Goal: Check status: Check status

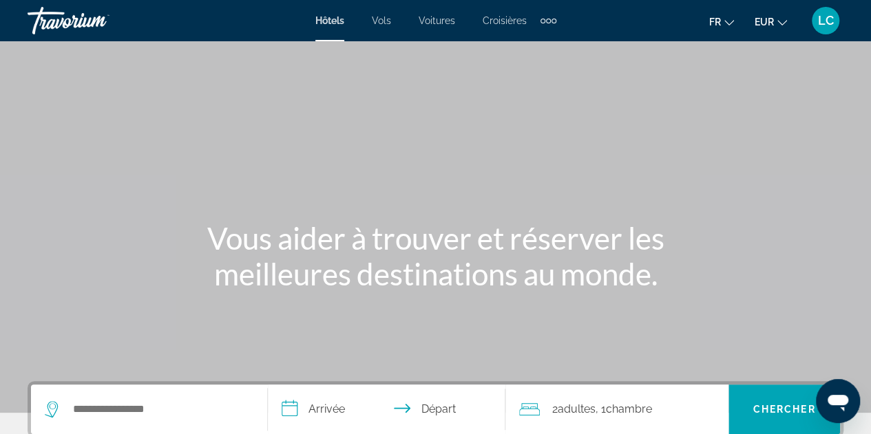
click at [826, 19] on span "LC" at bounding box center [826, 21] width 16 height 14
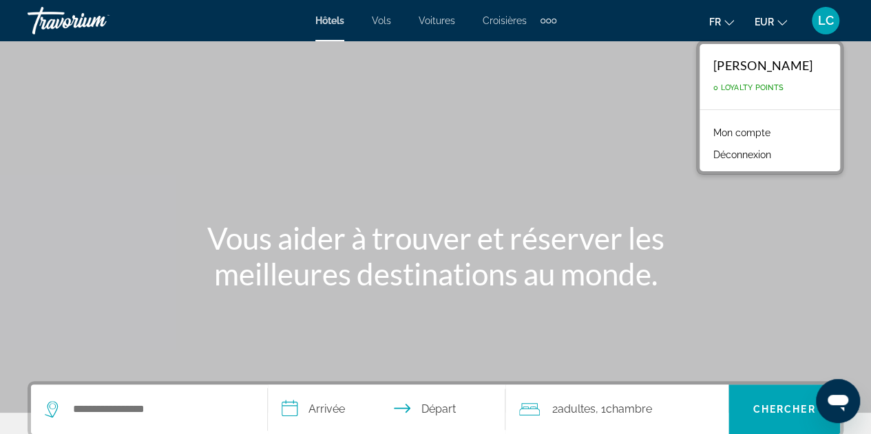
click at [733, 133] on link "Mon compte" at bounding box center [741, 133] width 71 height 18
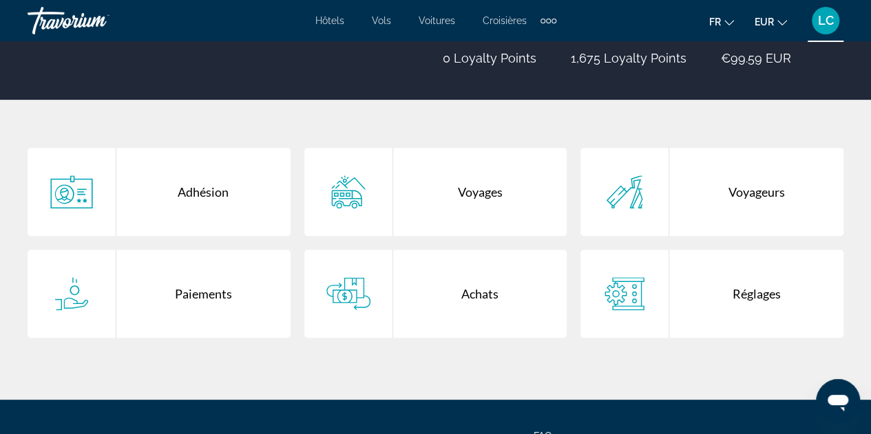
scroll to position [229, 0]
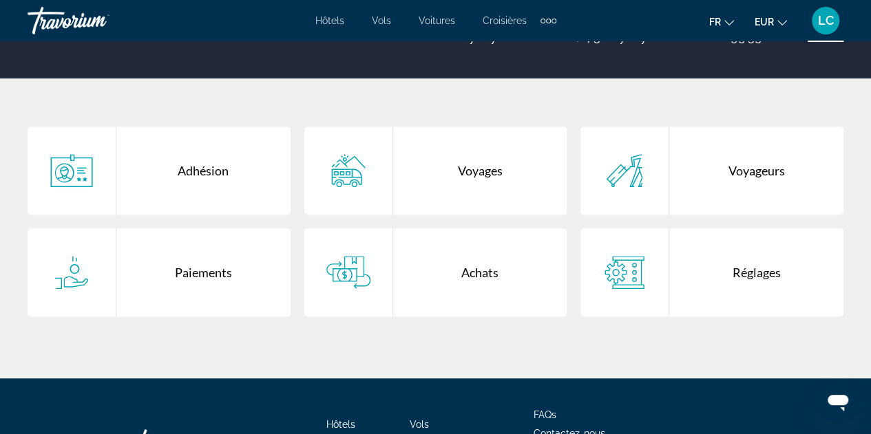
click at [521, 187] on div "Voyages" at bounding box center [480, 171] width 174 height 88
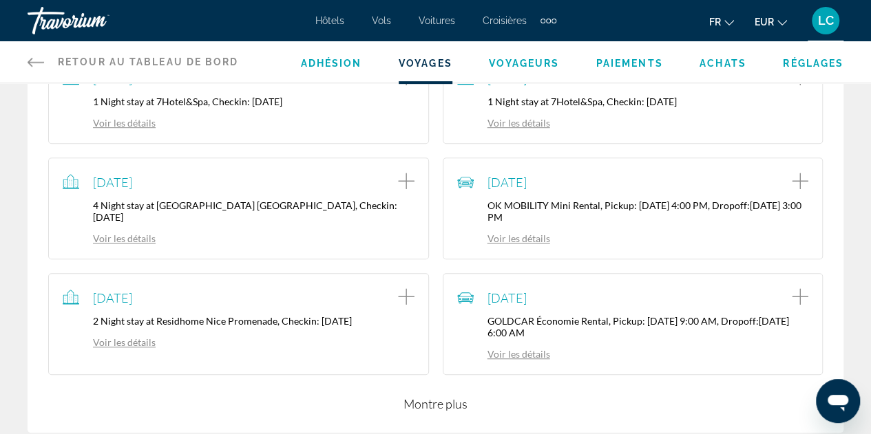
scroll to position [303, 0]
click at [136, 231] on link "Voir les détails" at bounding box center [109, 237] width 93 height 12
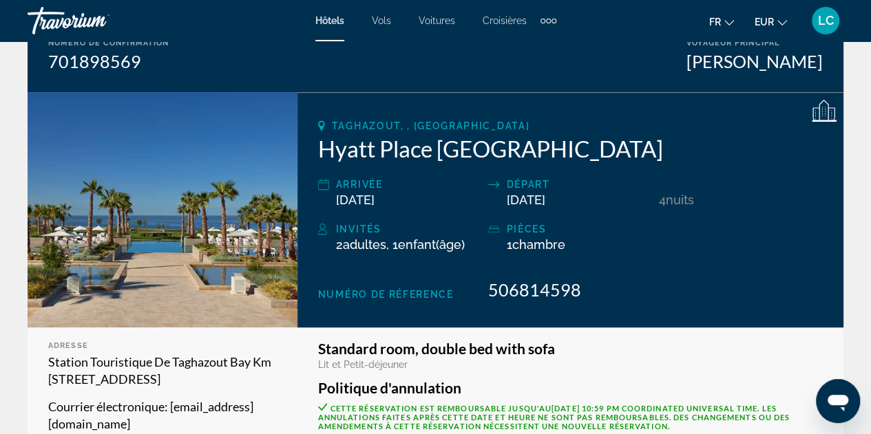
scroll to position [152, 0]
